Goal: Information Seeking & Learning: Learn about a topic

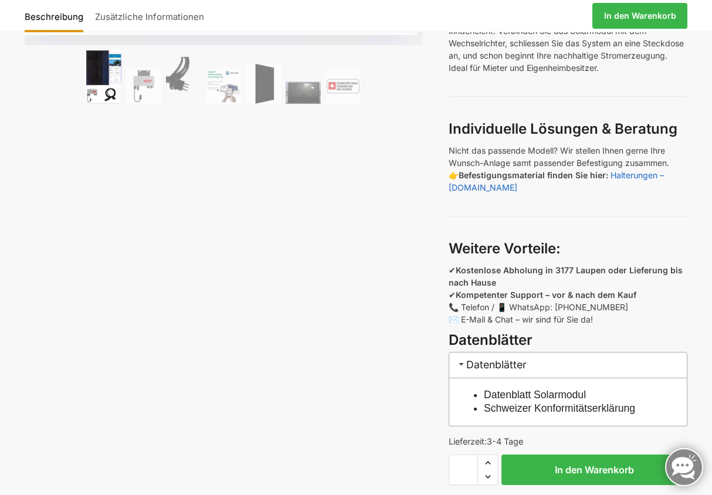
scroll to position [587, 0]
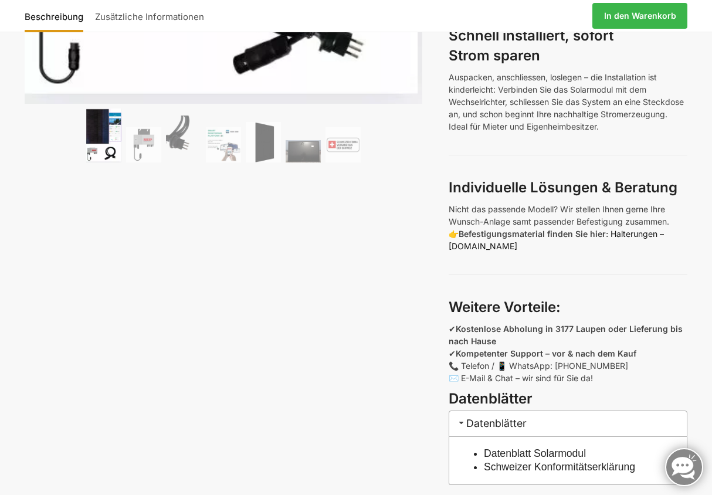
click at [626, 234] on link "Halterungen – [DOMAIN_NAME]" at bounding box center [556, 240] width 215 height 22
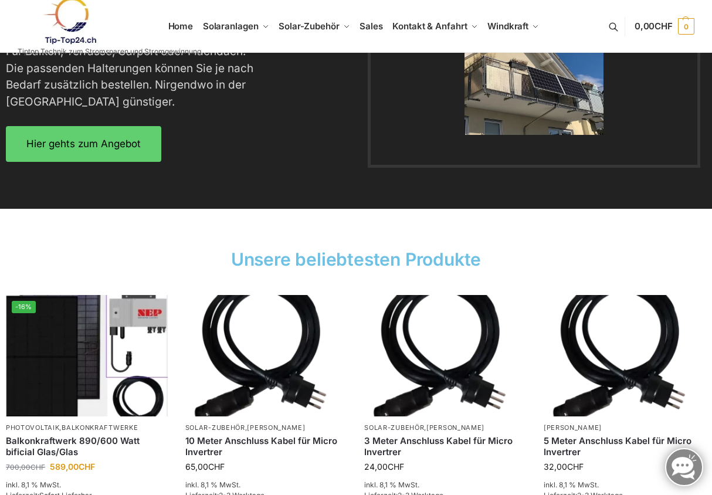
scroll to position [1526, 0]
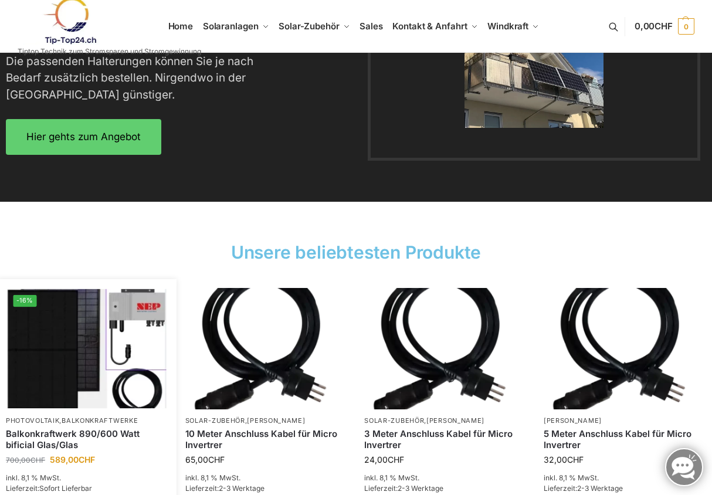
click at [71, 373] on img at bounding box center [86, 348] width 159 height 119
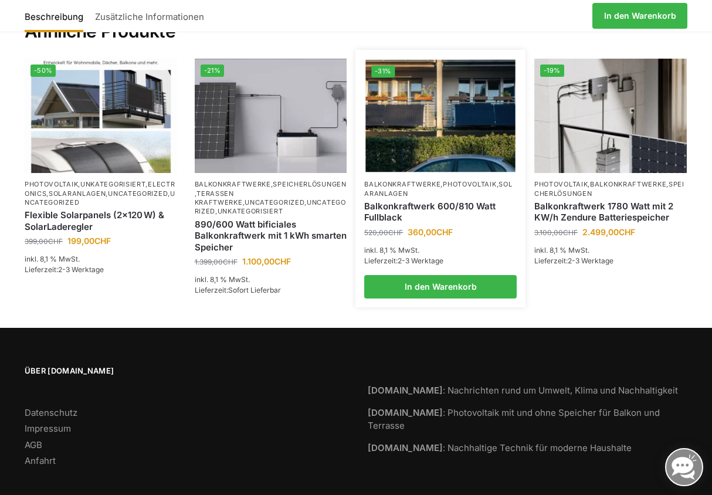
scroll to position [2881, 0]
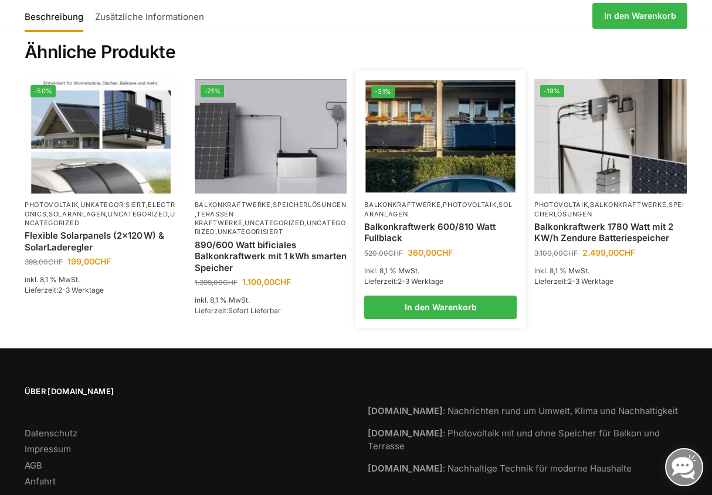
click at [438, 151] on img at bounding box center [441, 136] width 150 height 112
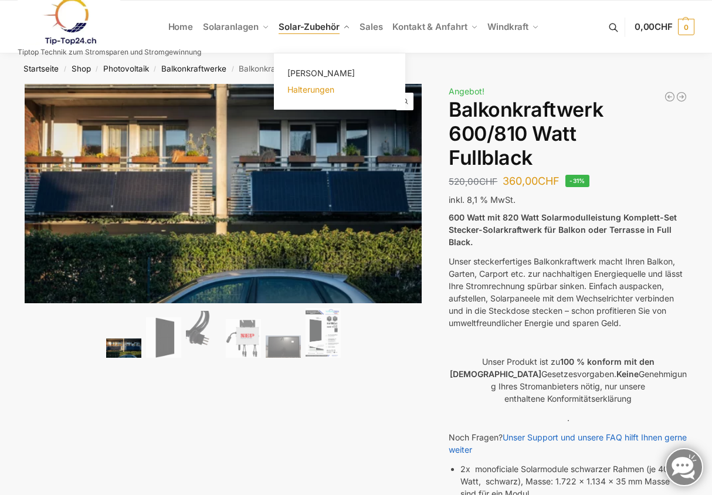
click at [304, 91] on span "Halterungen" at bounding box center [311, 89] width 47 height 10
